Goal: Information Seeking & Learning: Learn about a topic

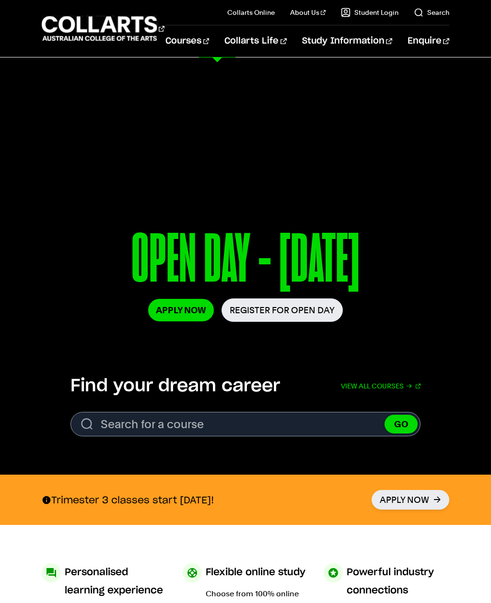
click at [111, 159] on link "Graphic & Digital Design" at bounding box center [87, 164] width 91 height 23
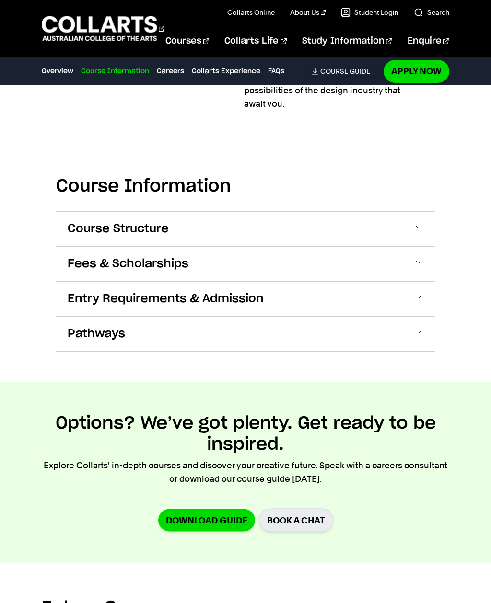
scroll to position [1228, 0]
click at [422, 223] on span at bounding box center [419, 229] width 10 height 12
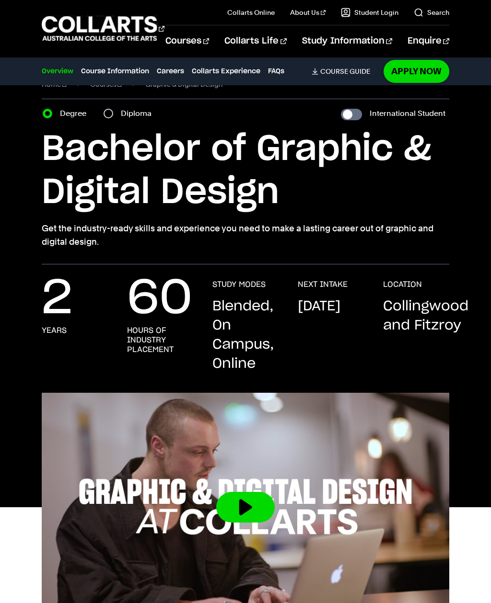
scroll to position [0, 0]
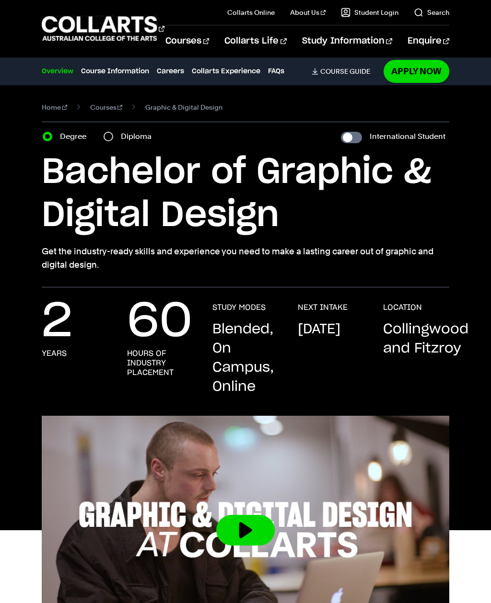
click at [105, 105] on link "Courses" at bounding box center [106, 107] width 33 height 13
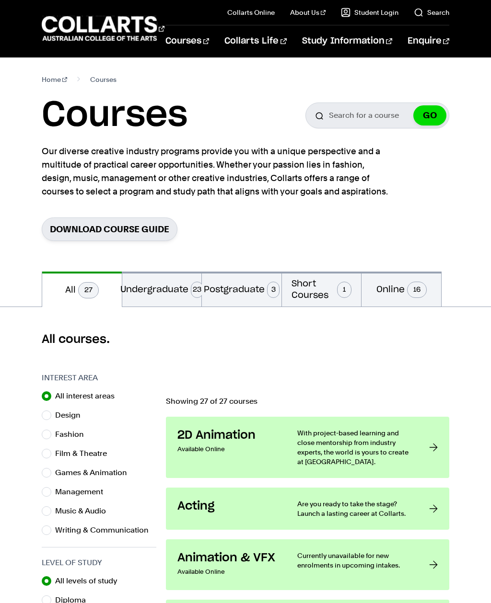
click at [47, 418] on input "Design" at bounding box center [47, 416] width 10 height 10
radio input "true"
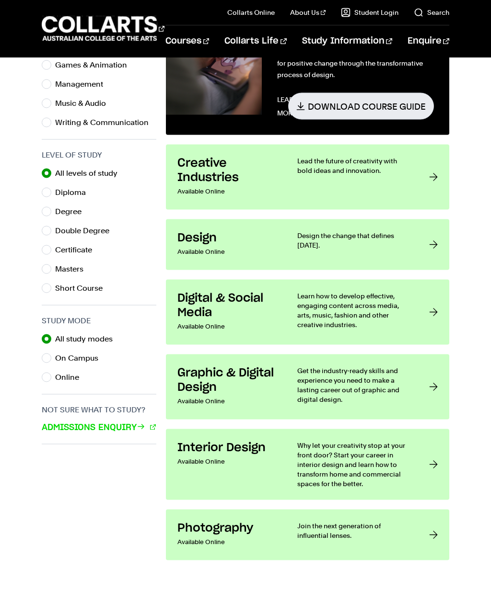
scroll to position [408, 0]
click at [421, 454] on link "Interior Design Available Online Why let your creativity stop at your front doo…" at bounding box center [307, 464] width 283 height 71
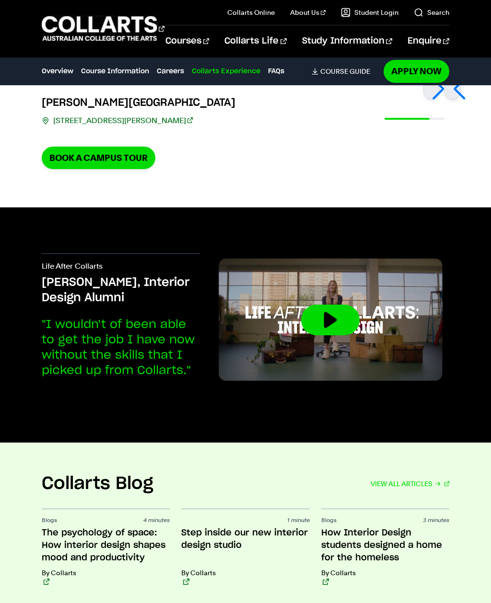
scroll to position [2386, 0]
